Goal: Task Accomplishment & Management: Manage account settings

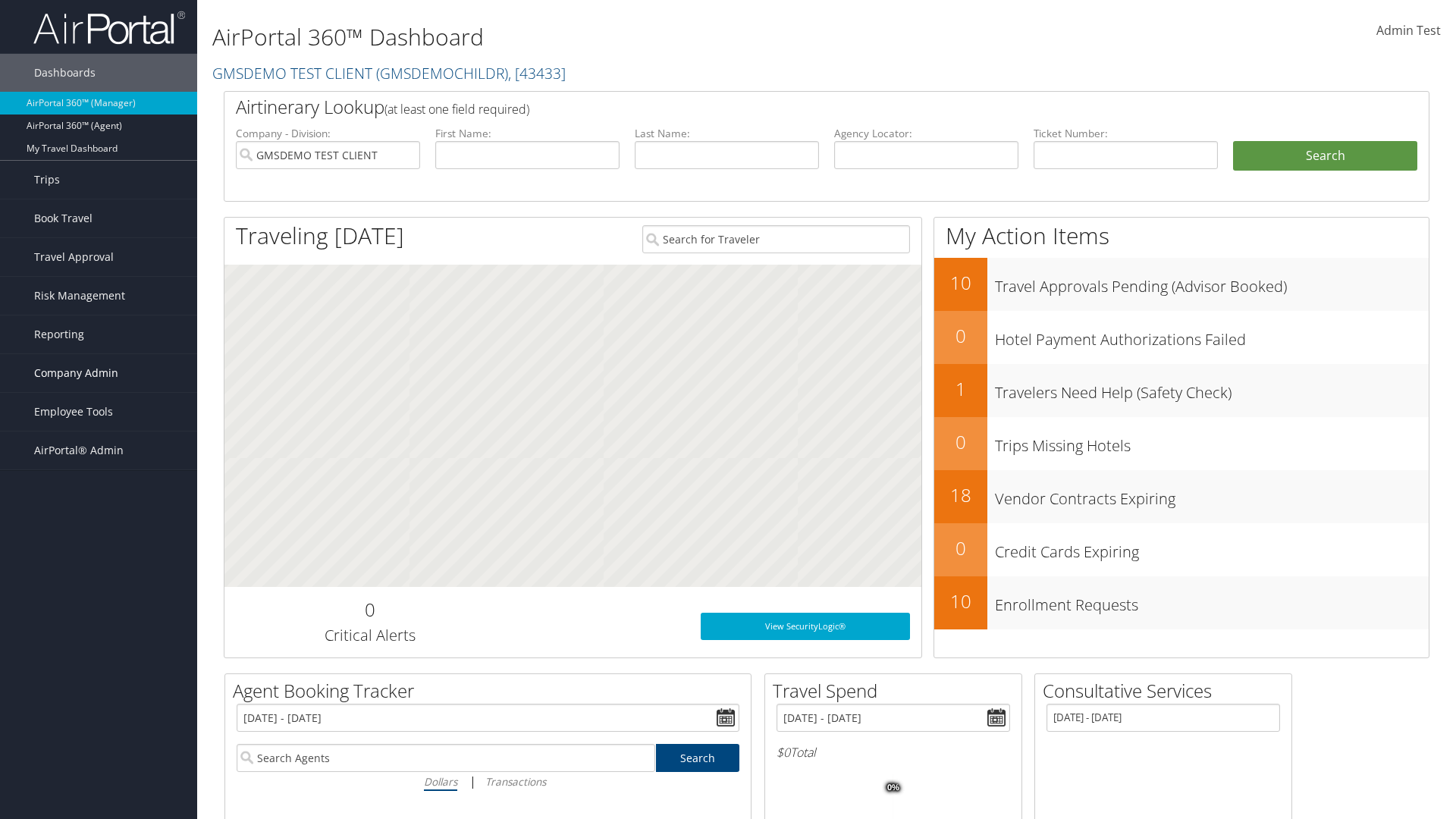
click at [99, 373] on span "Company Admin" at bounding box center [75, 374] width 84 height 38
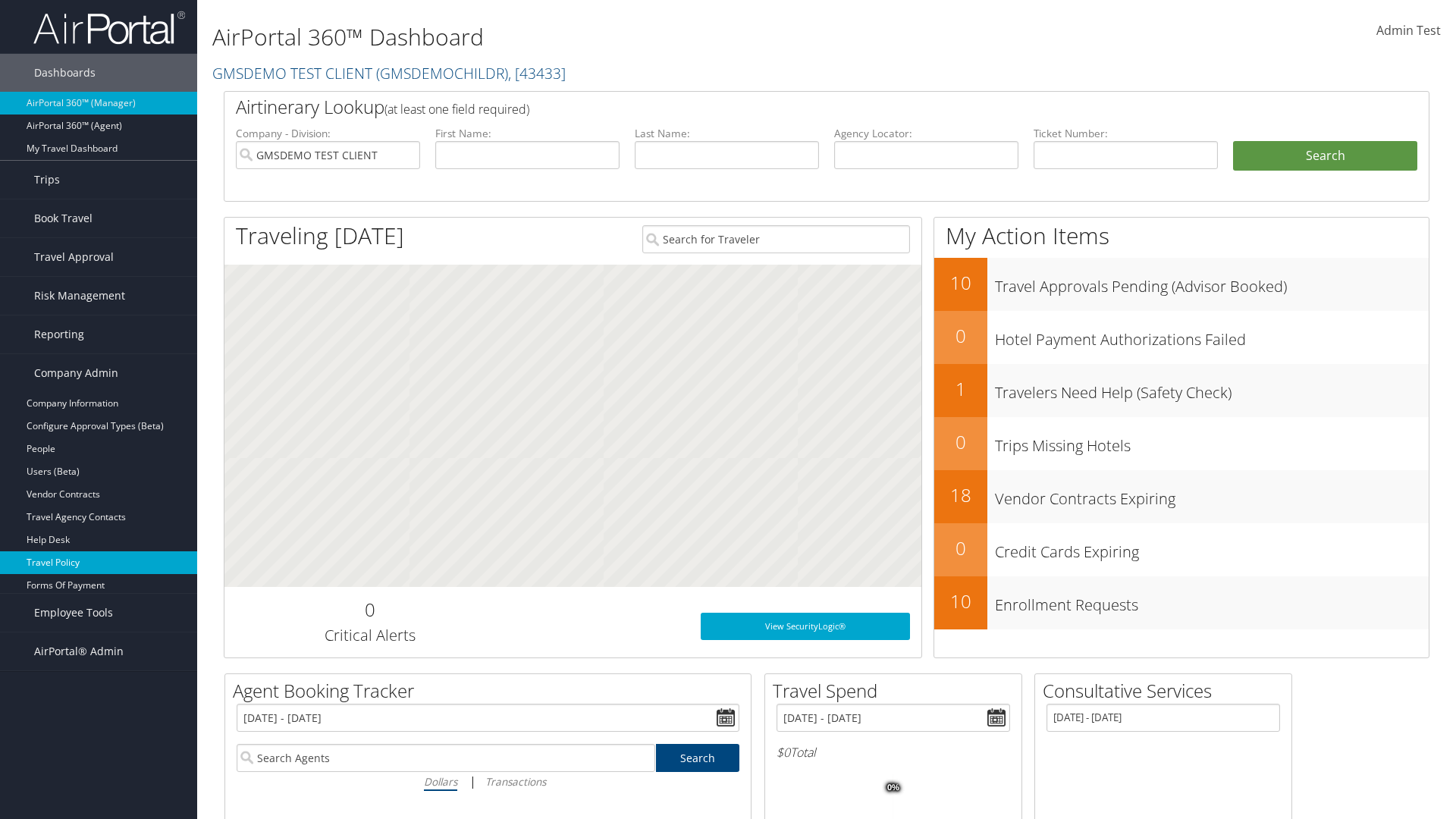
click at [99, 563] on link "Travel Policy" at bounding box center [99, 563] width 197 height 22
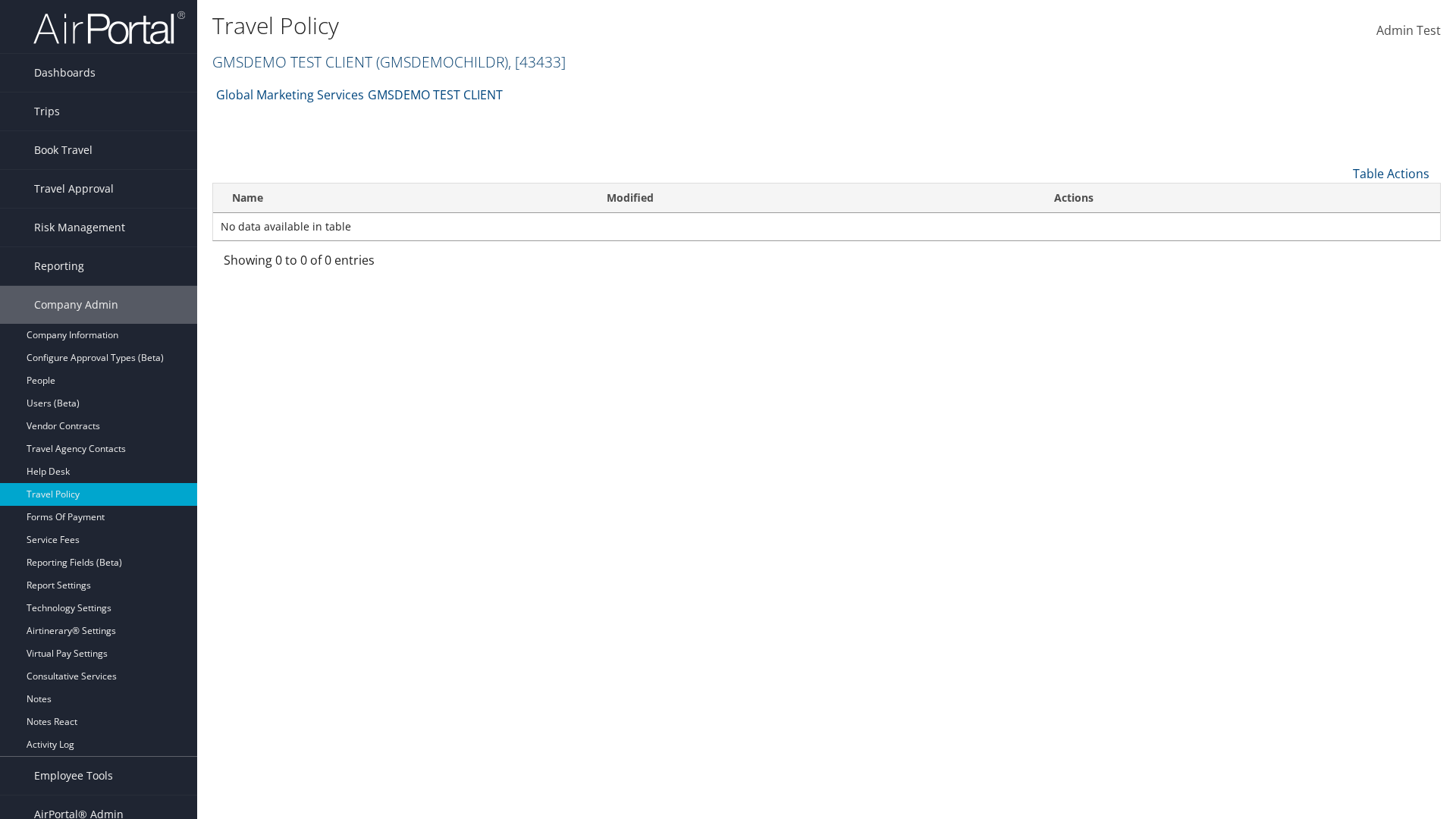
click at [291, 61] on link "GMSDEMO TEST CLIENT ( GMSDEMOCHILDR ) , [ 43433 ]" at bounding box center [389, 62] width 354 height 21
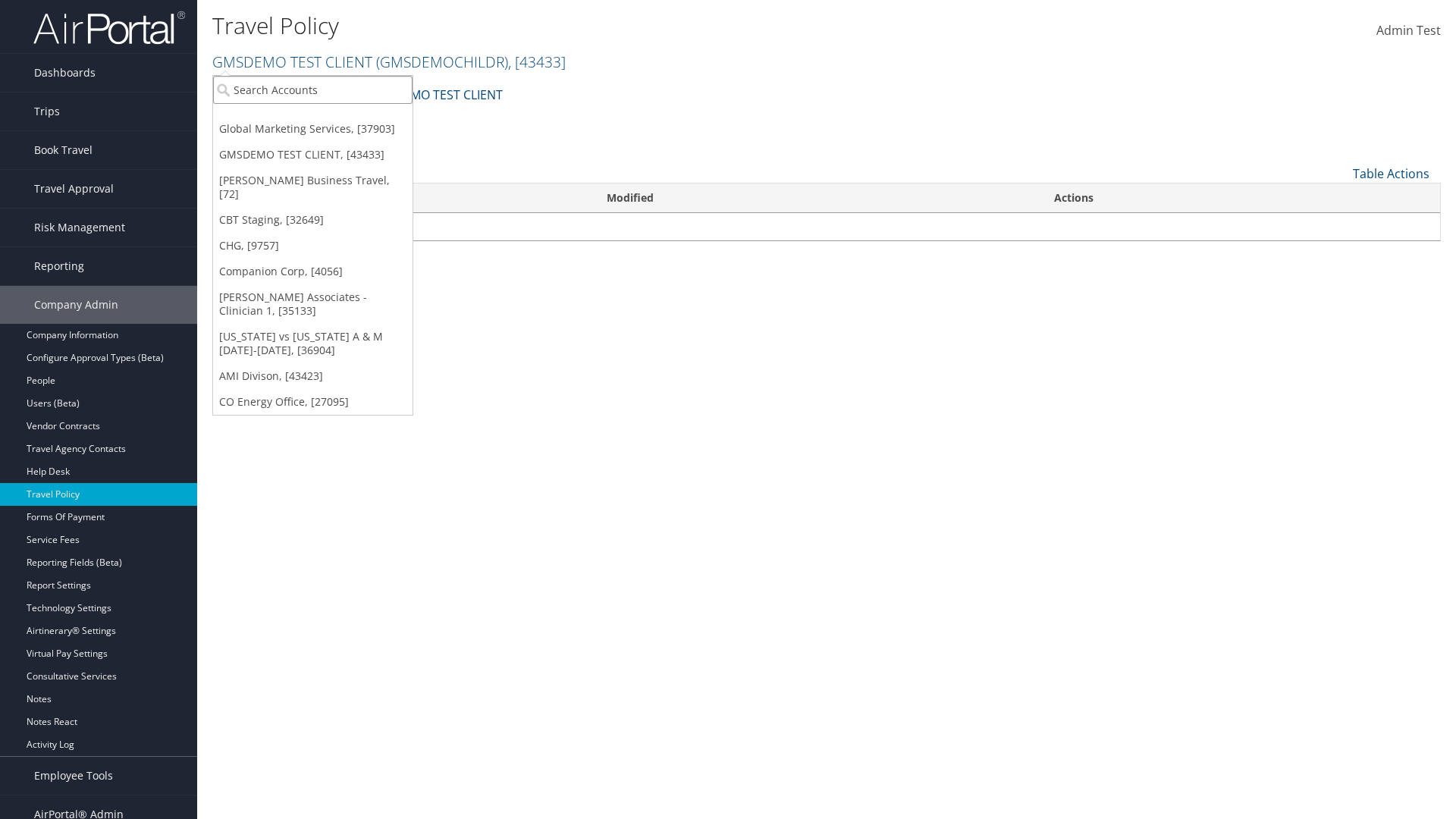
click at [312, 89] on input "search" at bounding box center [312, 90] width 200 height 28
type input "Global Marketing Services"
